Goal: Feedback & Contribution: Submit feedback/report problem

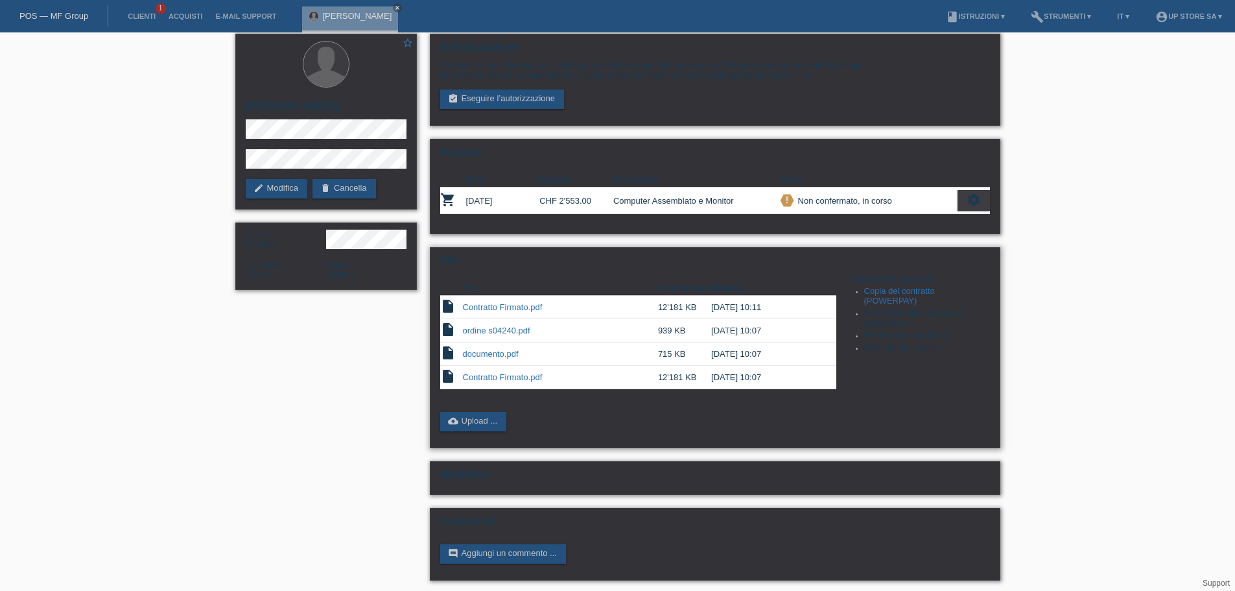
scroll to position [8, 0]
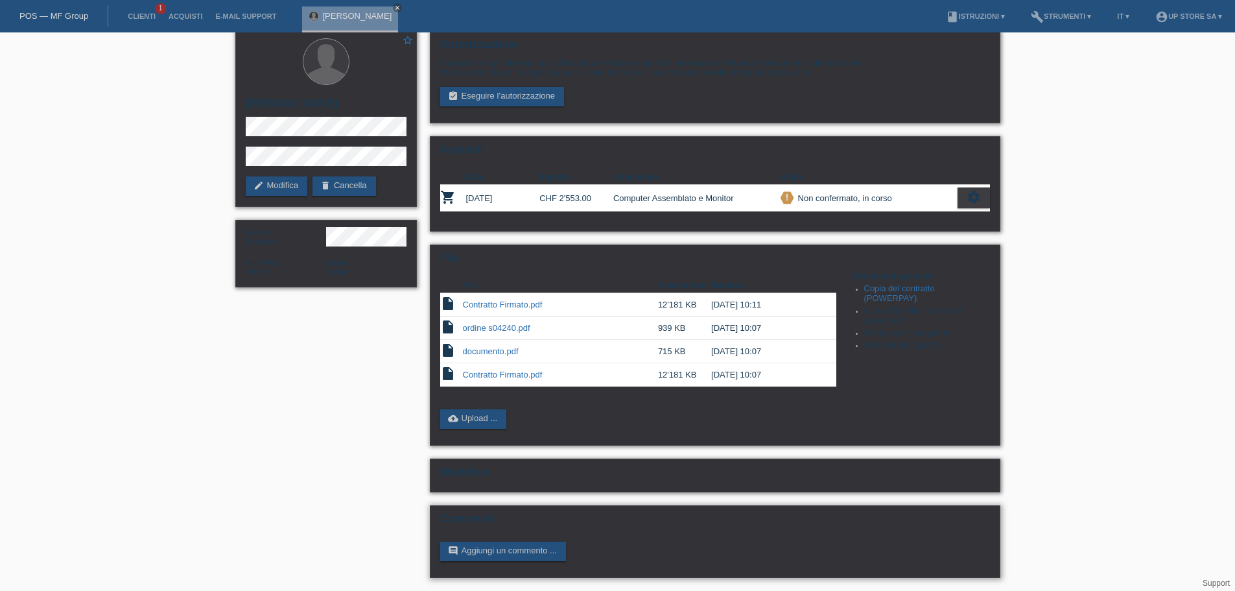
click at [525, 540] on div "Commenti comment Aggiungi un commento ..." at bounding box center [715, 541] width 571 height 73
click at [524, 552] on link "comment Aggiungi un commento ..." at bounding box center [503, 551] width 126 height 19
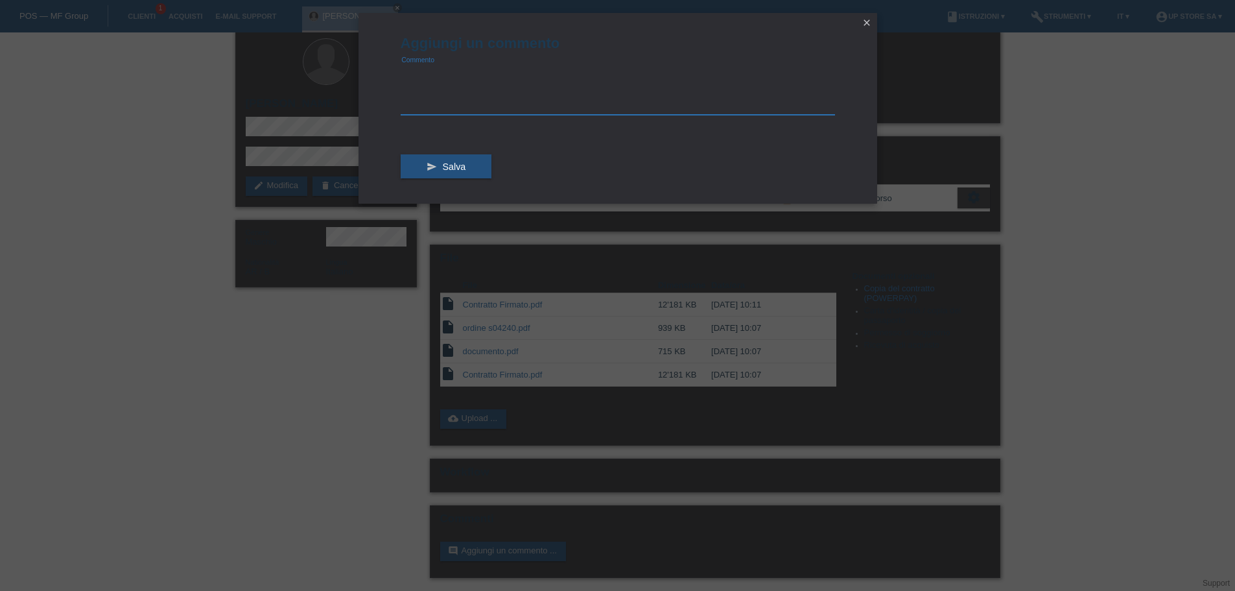
click at [512, 105] on textarea at bounding box center [618, 90] width 435 height 50
type textarea "Non riesco ad autorizzare i file lo fate voi? grazie mille"
click at [467, 169] on button "send Salva" at bounding box center [446, 166] width 91 height 25
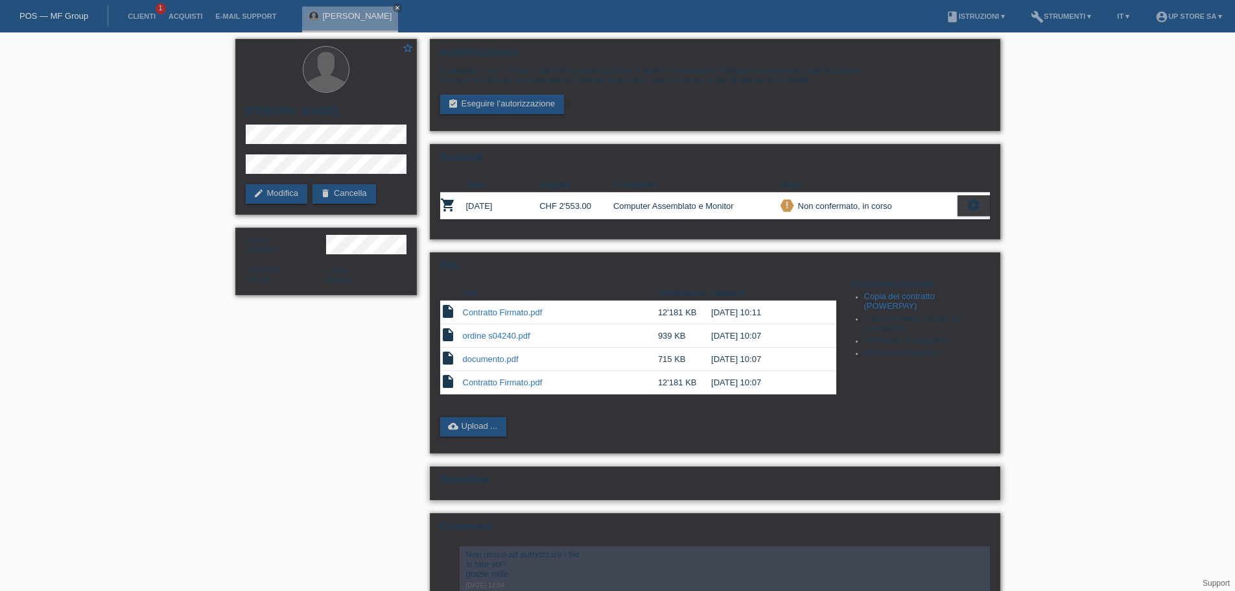
click at [449, 474] on h2 "Workflow" at bounding box center [715, 482] width 550 height 19
click at [556, 415] on div "File File Dimensione Data/ora insert_drive_file Contratto Firmato.pdf 12'181 KB…" at bounding box center [715, 352] width 571 height 201
click at [560, 414] on div "File File Dimensione Data/ora insert_drive_file Contratto Firmato.pdf 12'181 KB…" at bounding box center [715, 352] width 571 height 201
